Goal: Task Accomplishment & Management: Use online tool/utility

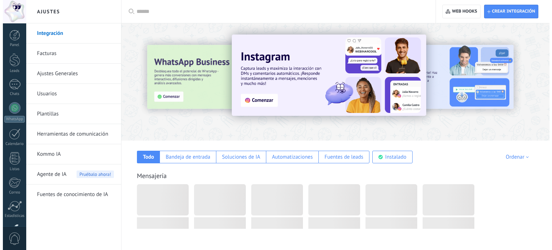
scroll to position [36, 0]
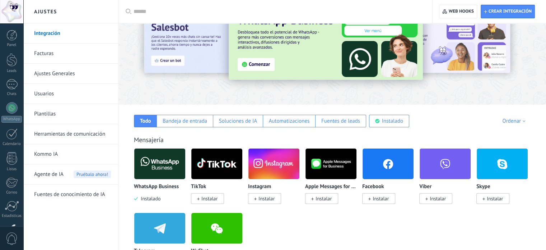
click at [145, 164] on img at bounding box center [159, 163] width 51 height 35
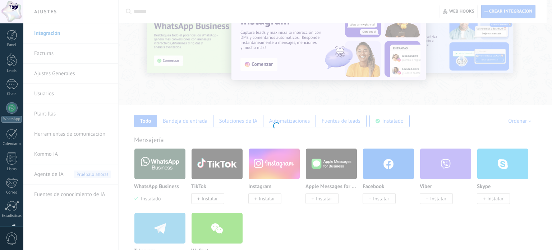
scroll to position [0, 0]
